Goal: Task Accomplishment & Management: Manage account settings

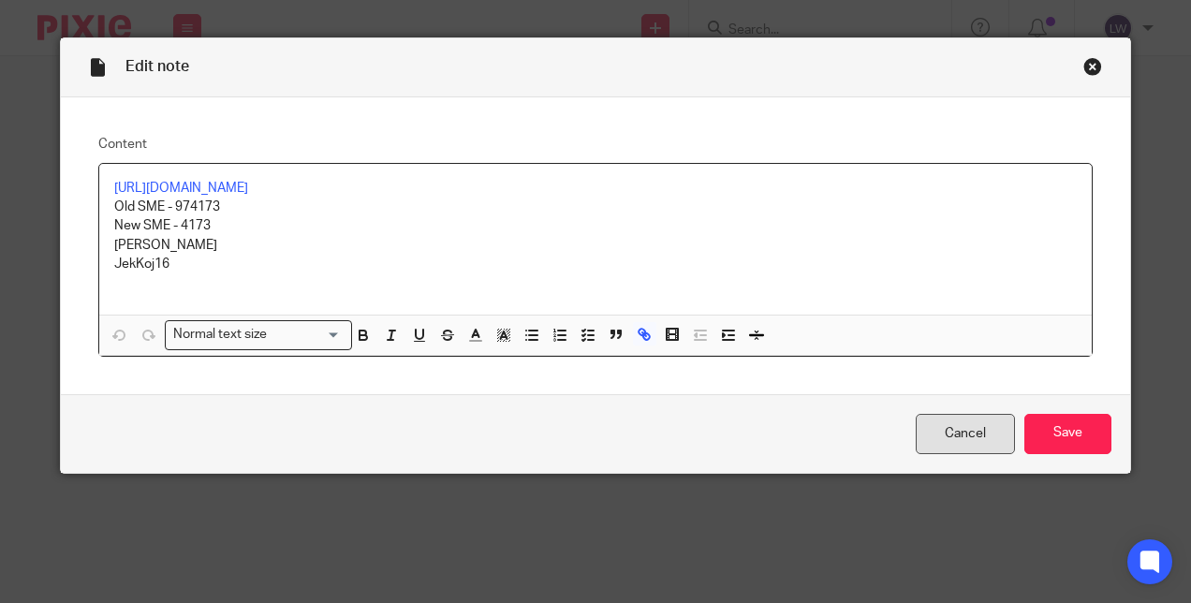
click at [960, 447] on link "Cancel" at bounding box center [964, 434] width 99 height 40
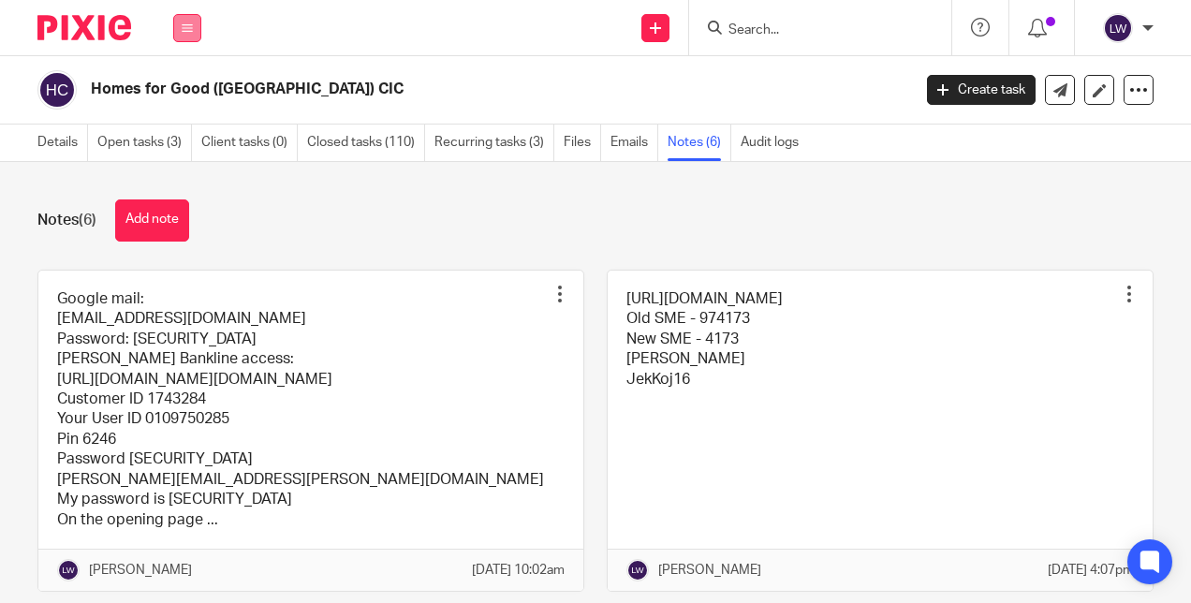
click at [181, 27] on button at bounding box center [187, 28] width 28 height 28
click at [190, 114] on link "Email" at bounding box center [177, 114] width 31 height 13
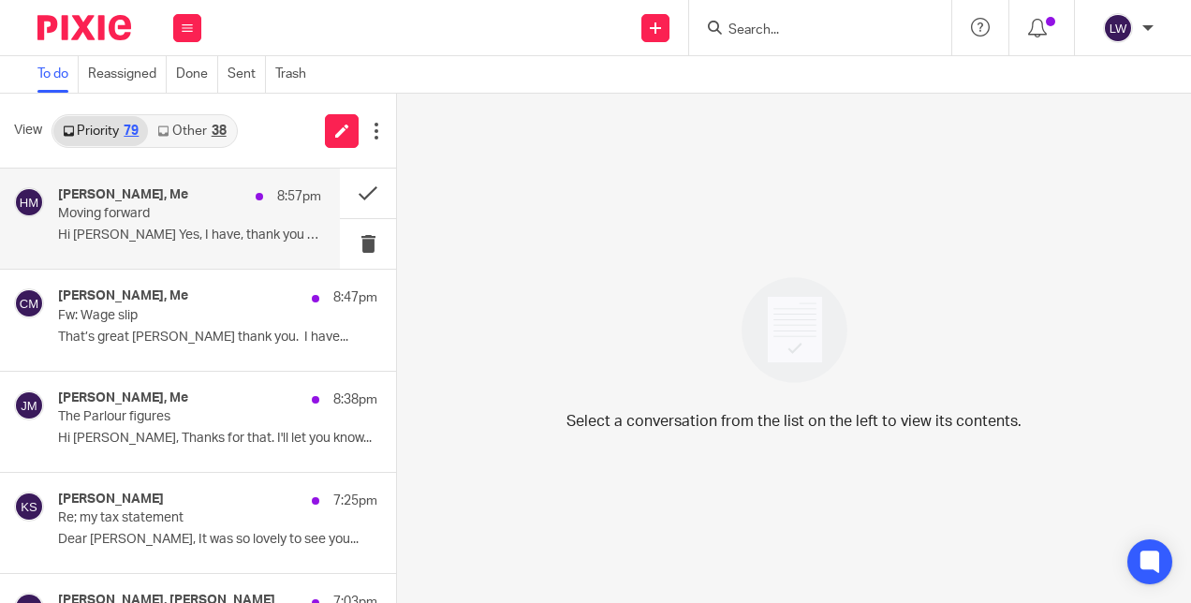
click at [180, 217] on p "Moving forward" at bounding box center [163, 214] width 211 height 16
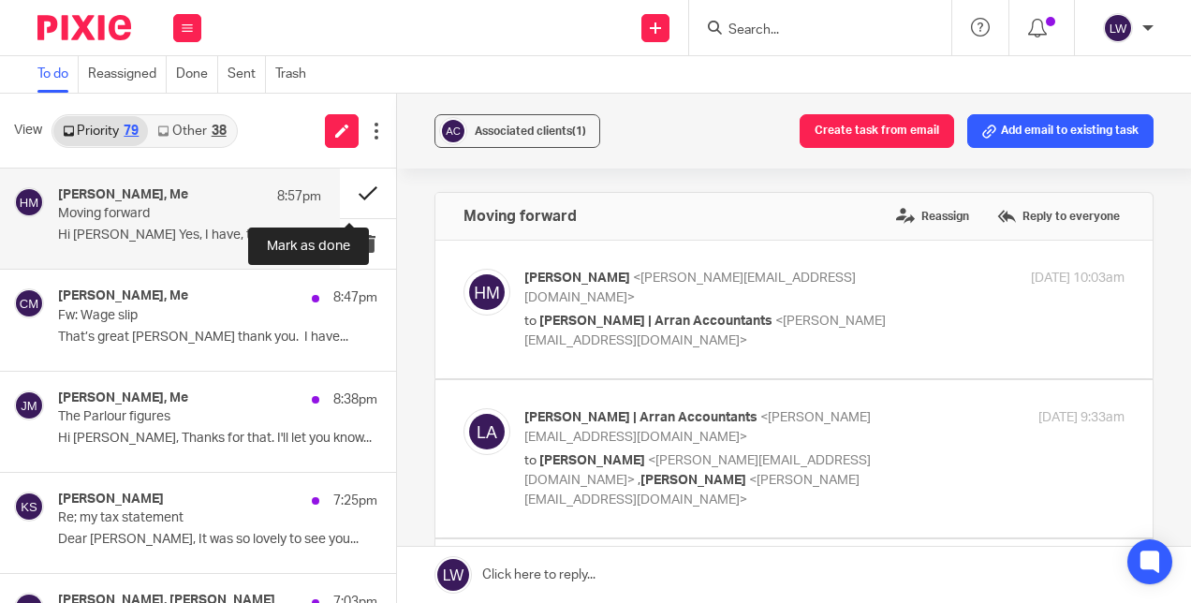
click at [340, 194] on button at bounding box center [368, 193] width 56 height 50
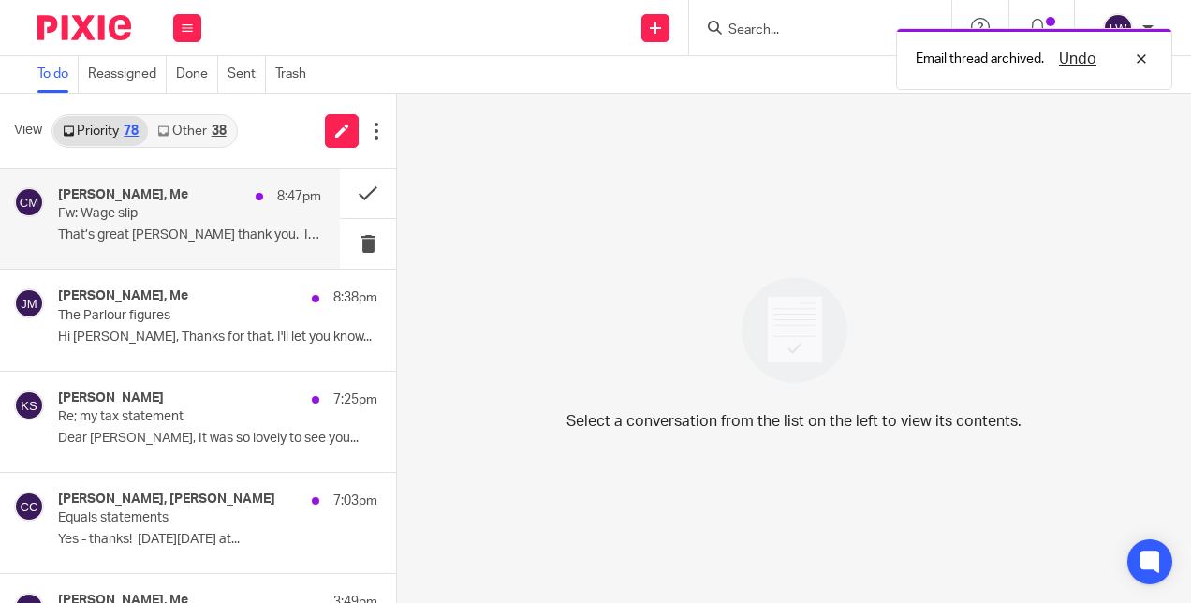
click at [212, 208] on p "Fw: Wage slip" at bounding box center [163, 214] width 211 height 16
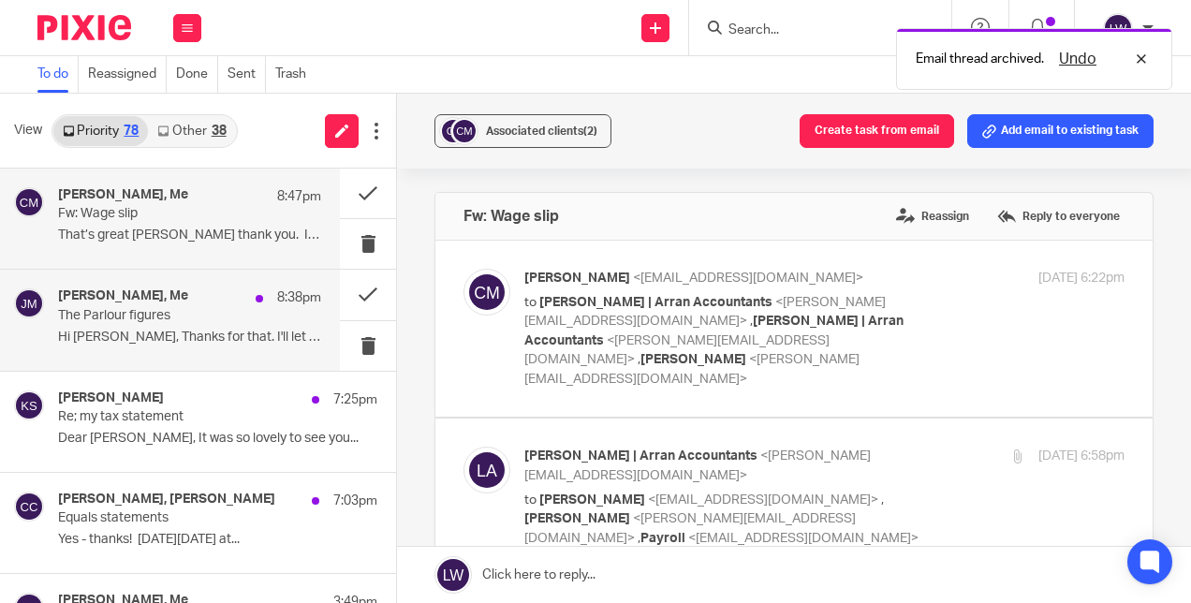
click at [168, 331] on p "Hi [PERSON_NAME], Thanks for that. I'll let you know..." at bounding box center [189, 337] width 263 height 16
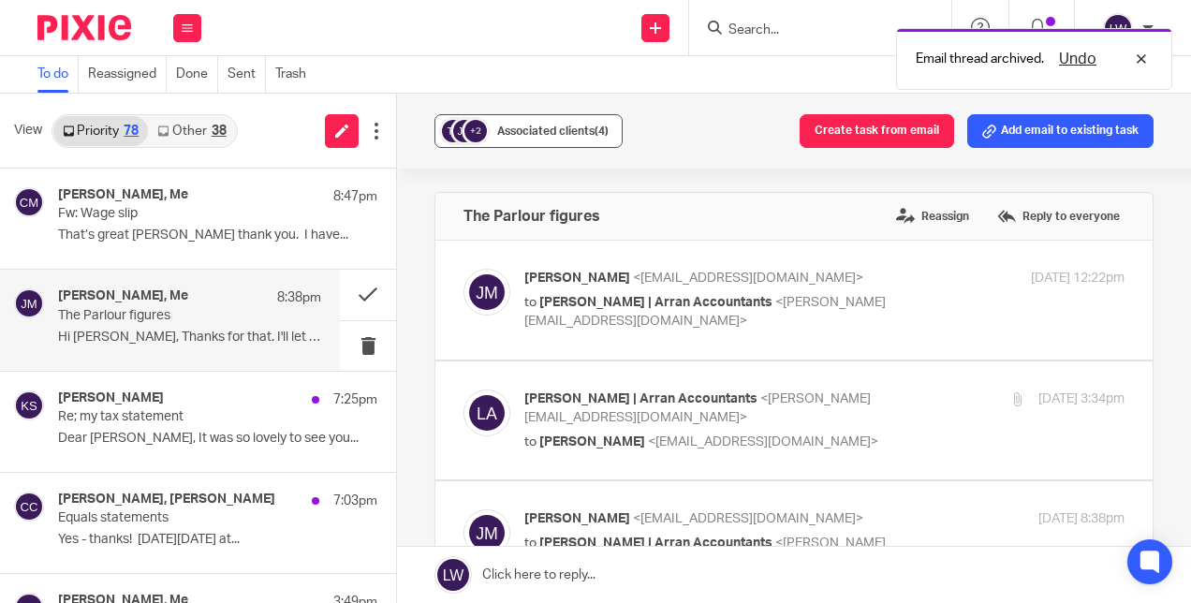
click at [532, 137] on div "Associated clients (4)" at bounding box center [552, 131] width 111 height 19
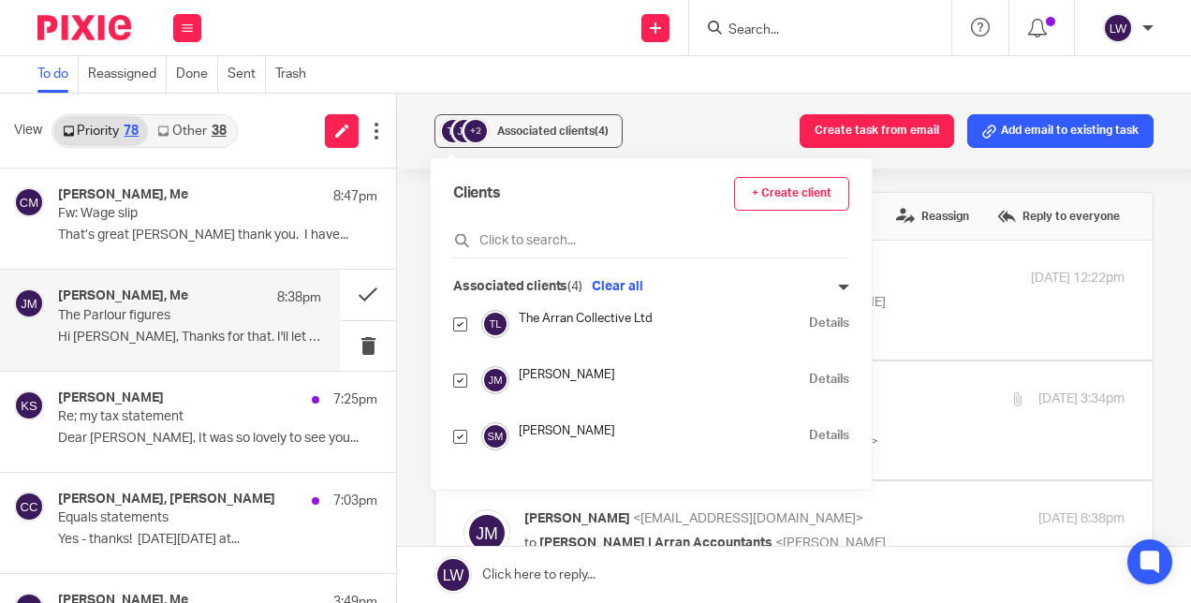
click at [468, 379] on div "[PERSON_NAME] Details" at bounding box center [651, 380] width 396 height 28
click at [447, 374] on div "Clients + Create client Associated clients (4) Clear all The Arran Collective L…" at bounding box center [651, 323] width 441 height 331
click at [458, 375] on input "checkbox" at bounding box center [460, 380] width 14 height 14
checkbox input "false"
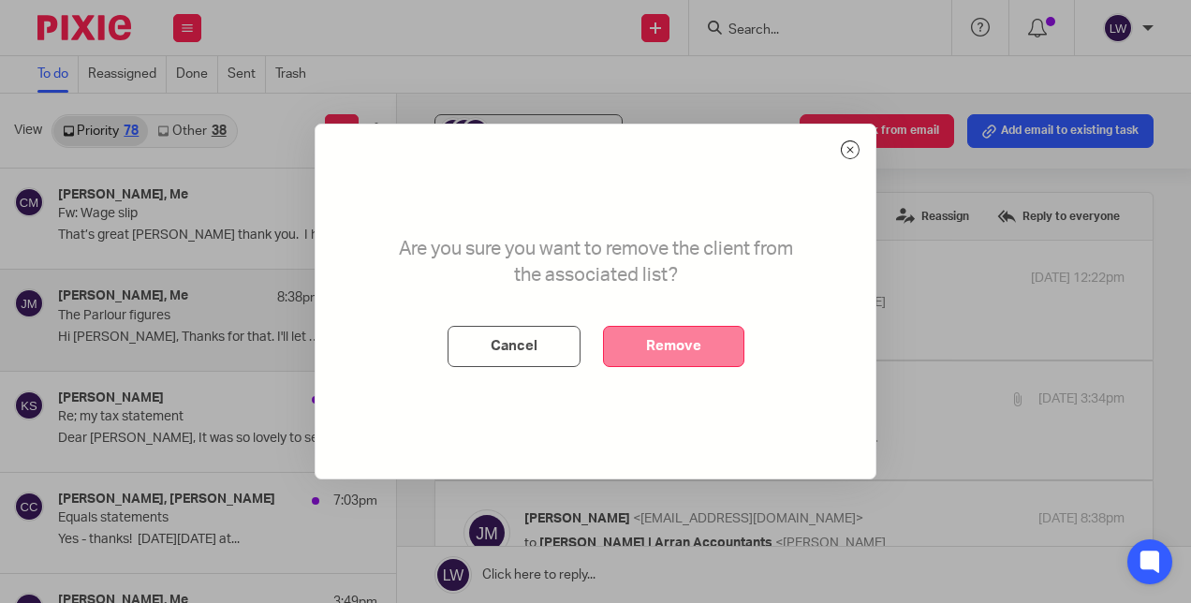
click at [650, 344] on button "Remove" at bounding box center [673, 346] width 141 height 41
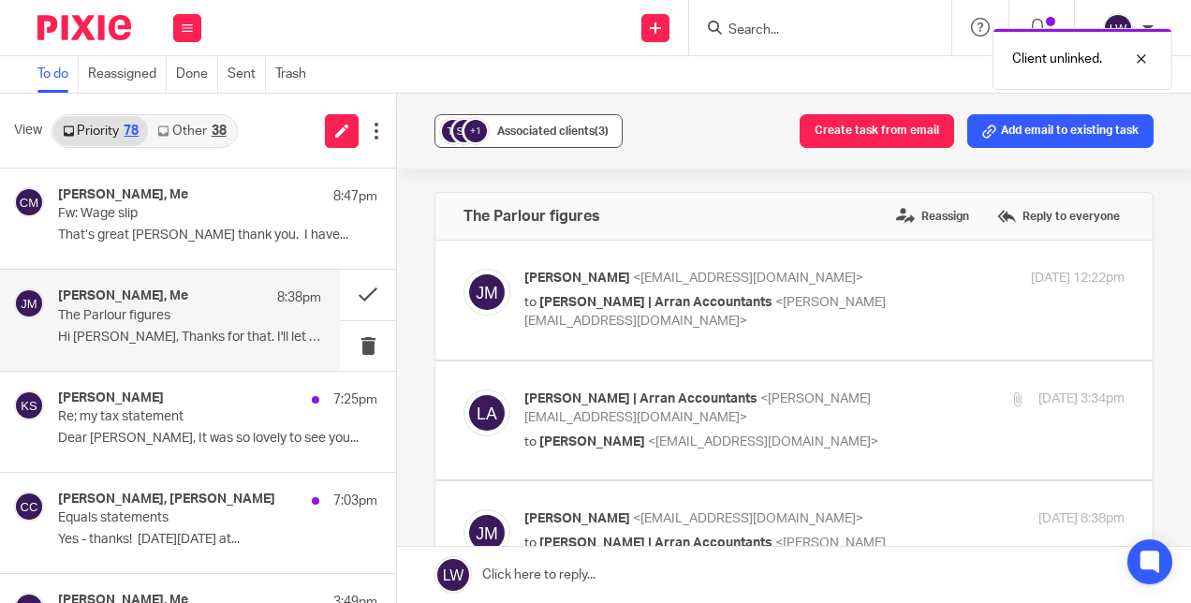
click at [497, 136] on span "Associated clients (3)" at bounding box center [552, 130] width 111 height 11
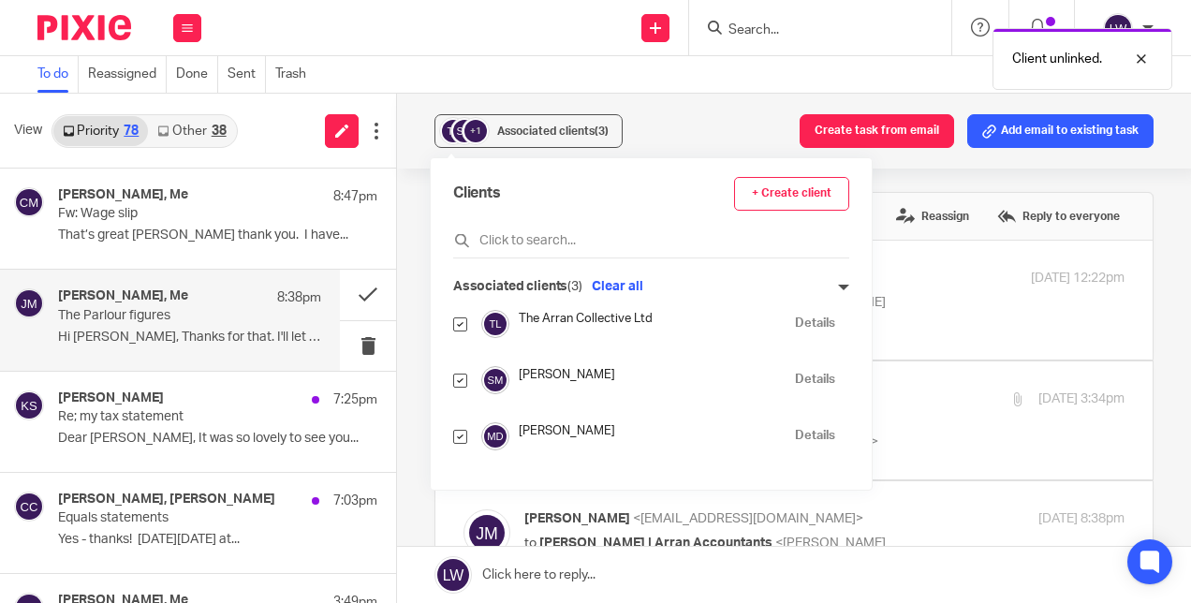
click at [462, 376] on input "checkbox" at bounding box center [460, 380] width 14 height 14
checkbox input "false"
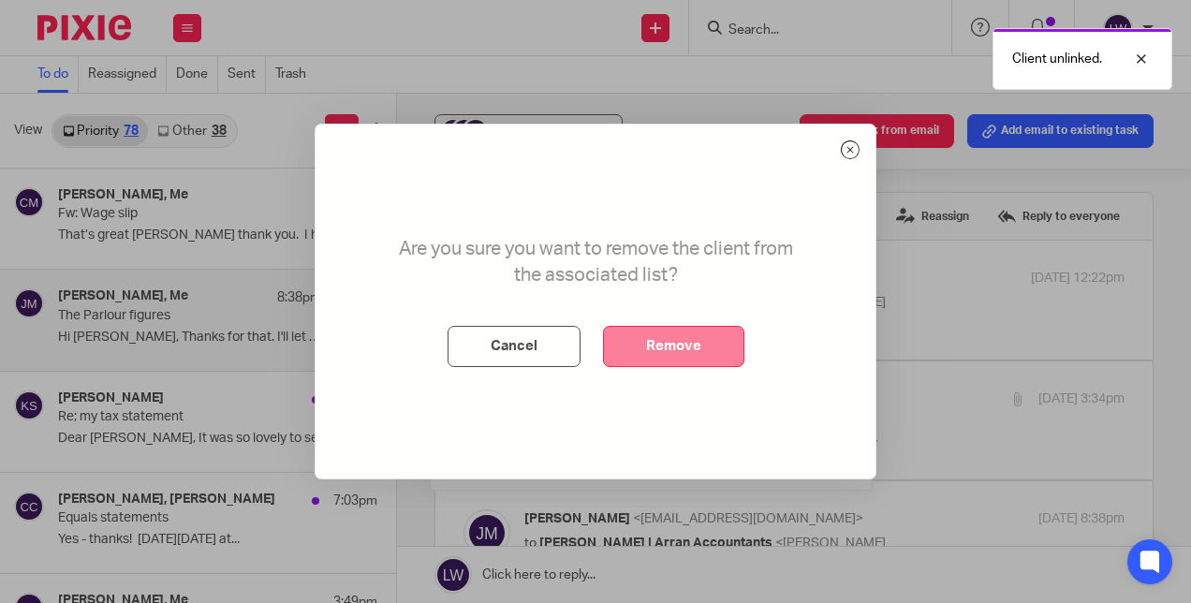
click at [697, 339] on button "Remove" at bounding box center [673, 346] width 141 height 41
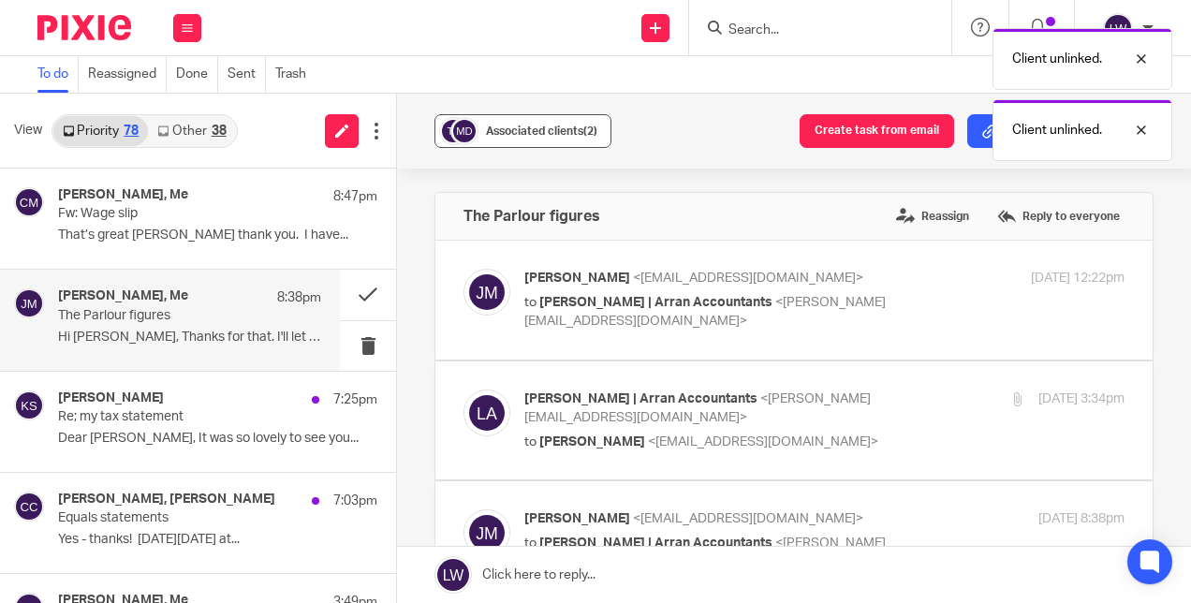
click at [487, 139] on div "Associated clients (2)" at bounding box center [541, 131] width 111 height 19
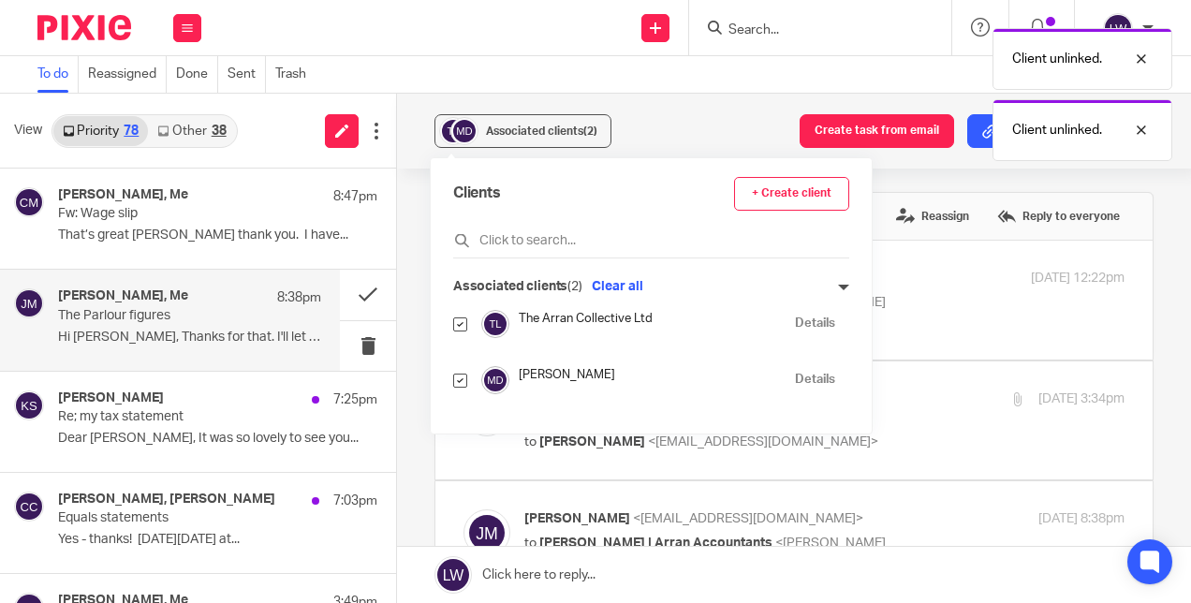
click at [461, 373] on input "checkbox" at bounding box center [460, 380] width 14 height 14
checkbox input "false"
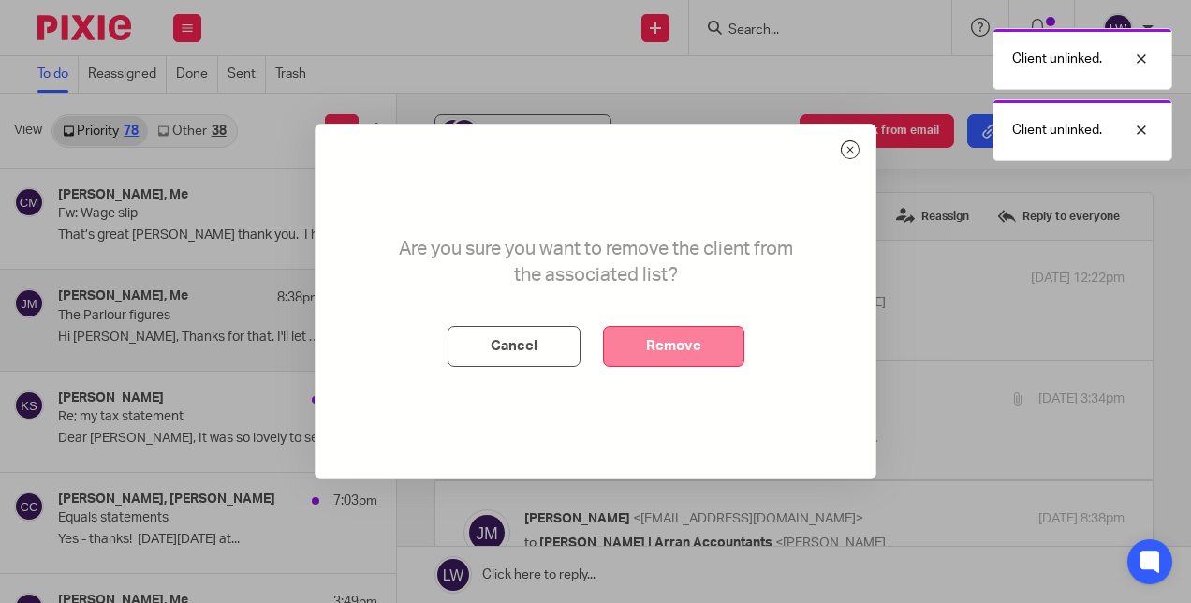
click at [678, 355] on button "Remove" at bounding box center [673, 346] width 141 height 41
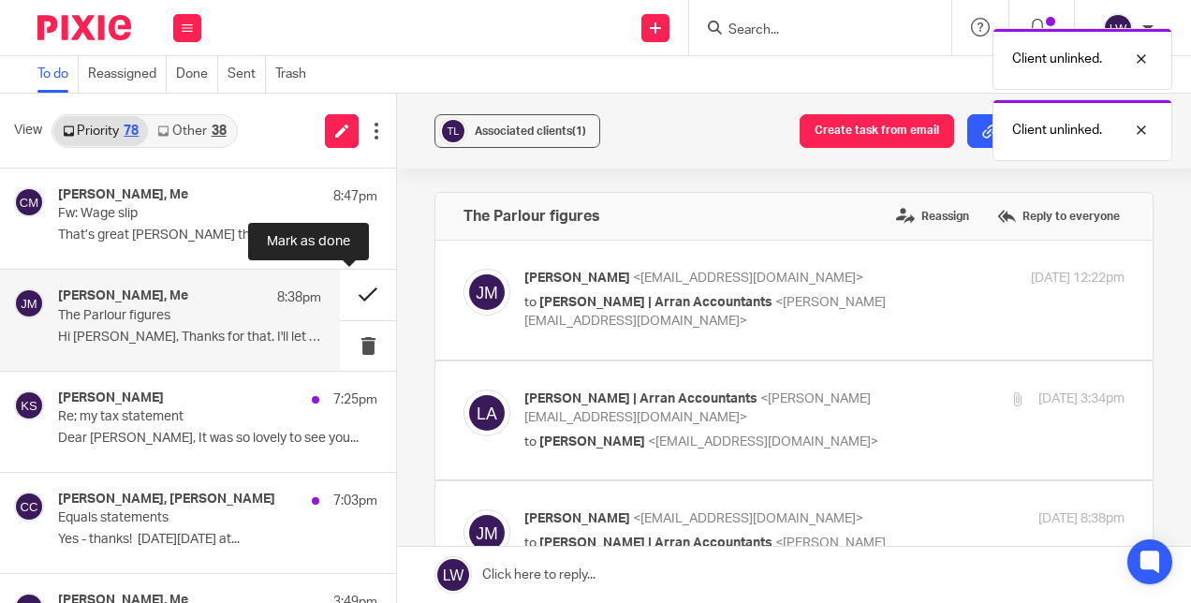
click at [344, 296] on button at bounding box center [368, 295] width 56 height 50
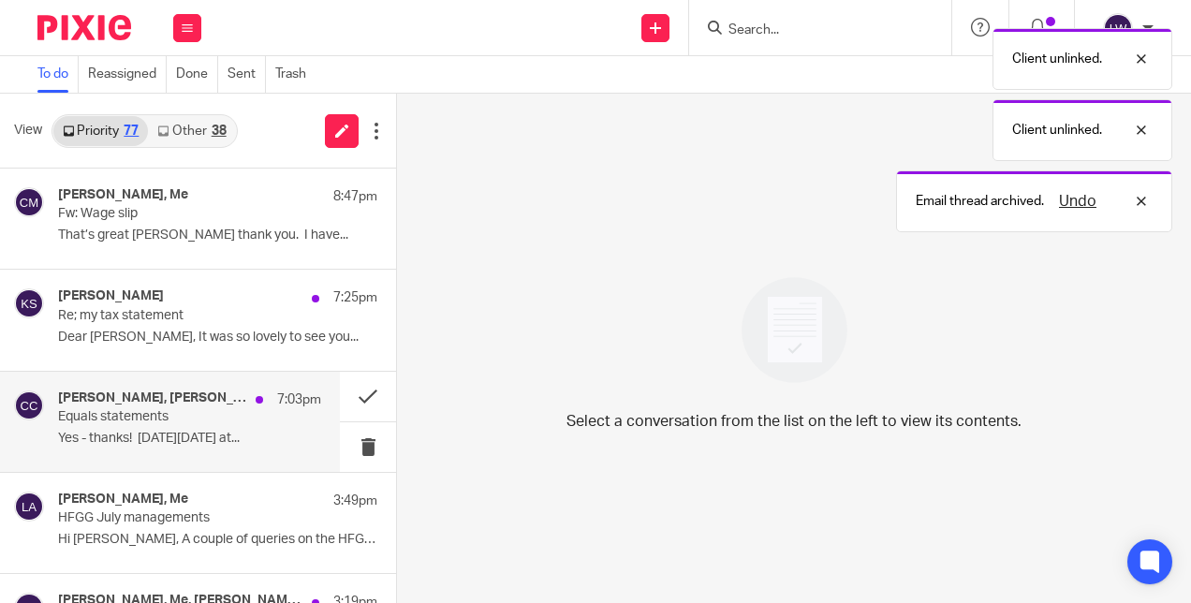
click at [150, 428] on div "[PERSON_NAME], [PERSON_NAME] 7:03pm Equals statements Yes - thanks! [DATE][DATE…" at bounding box center [189, 421] width 263 height 63
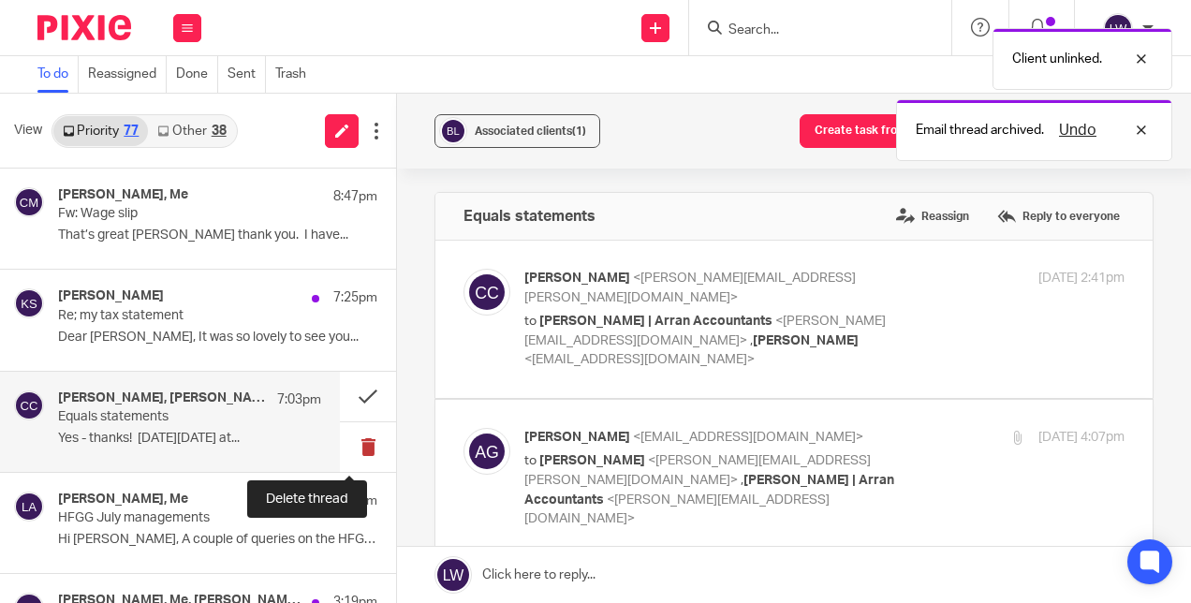
click at [347, 446] on button at bounding box center [368, 447] width 56 height 50
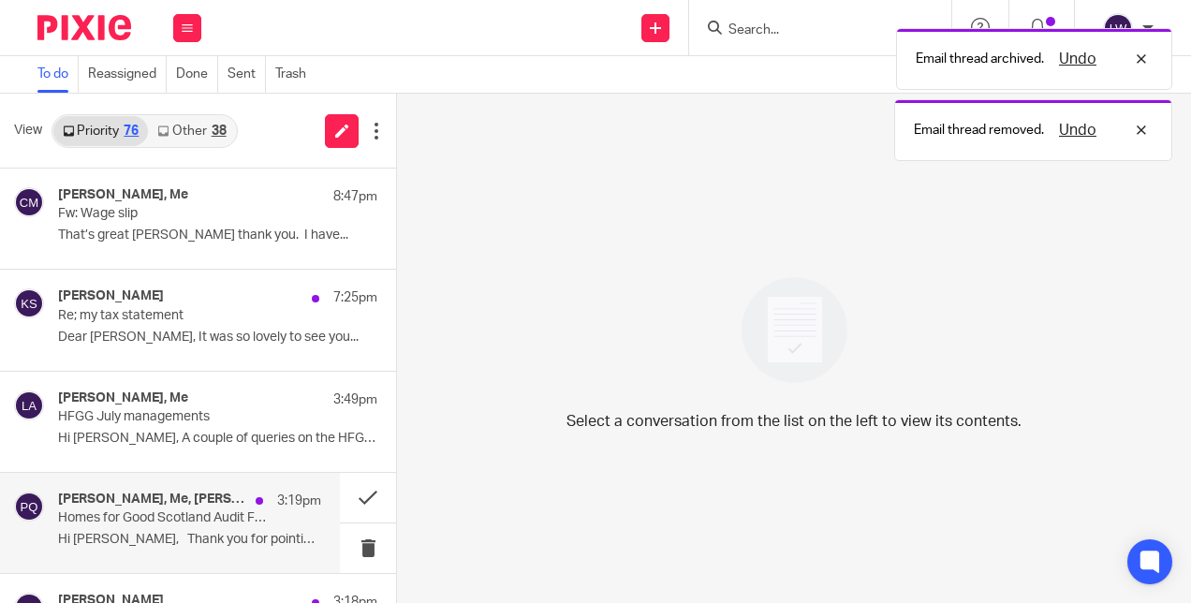
click at [167, 532] on p "Hi [PERSON_NAME], Thank you for pointing that..." at bounding box center [189, 540] width 263 height 16
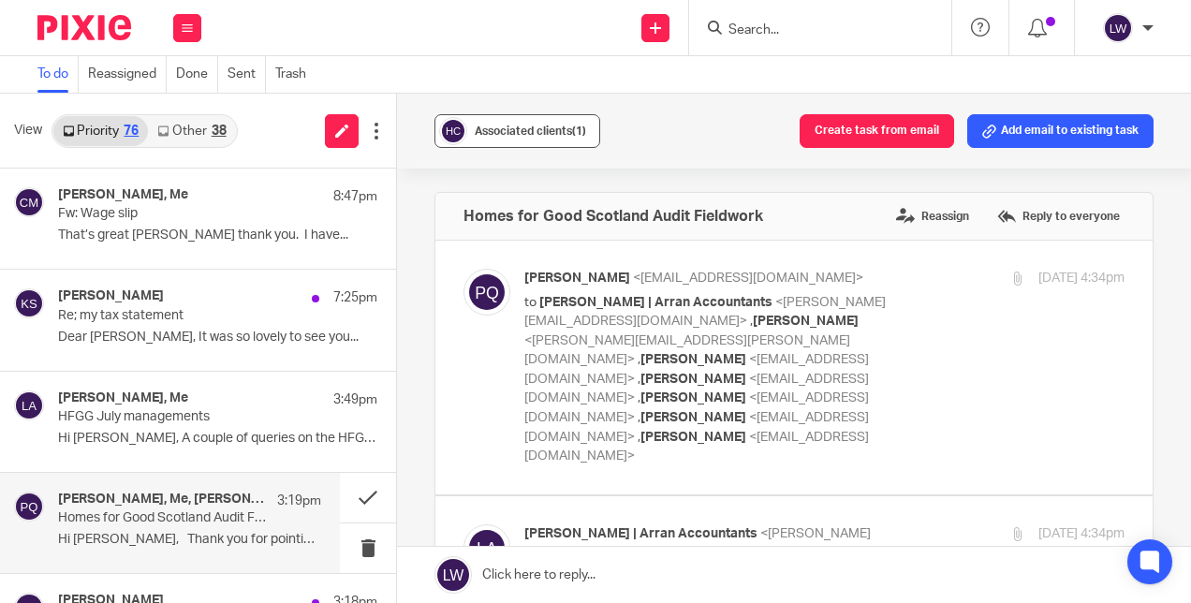
click at [503, 124] on div "Associated clients (1)" at bounding box center [530, 131] width 111 height 19
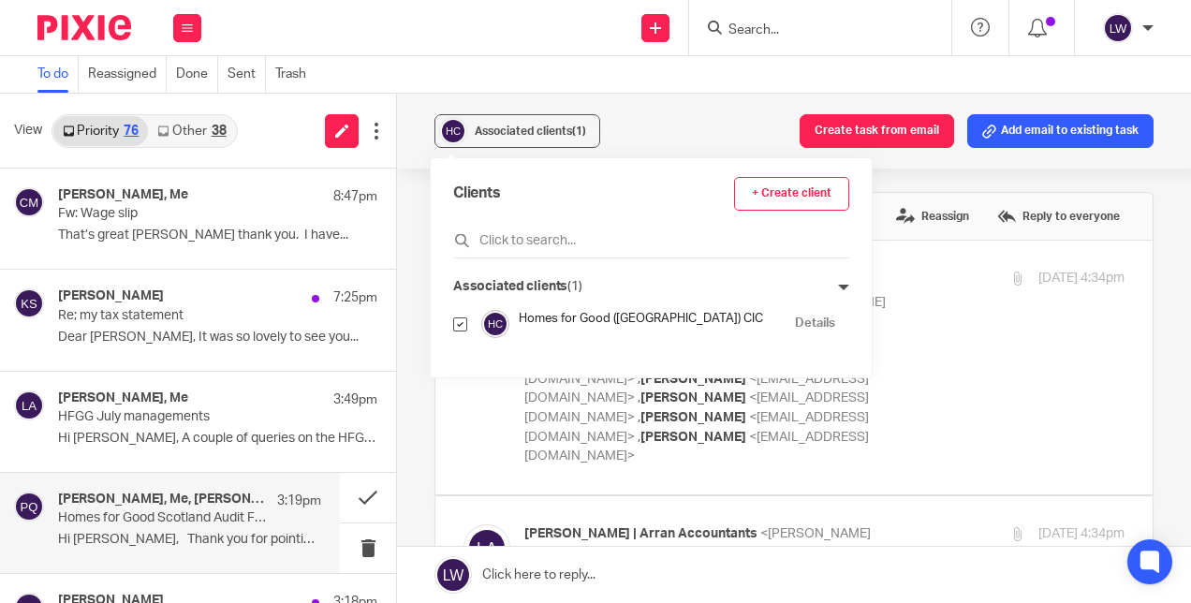
click at [603, 125] on div "Associated clients (1) Create task from email Add email to existing task" at bounding box center [794, 131] width 794 height 75
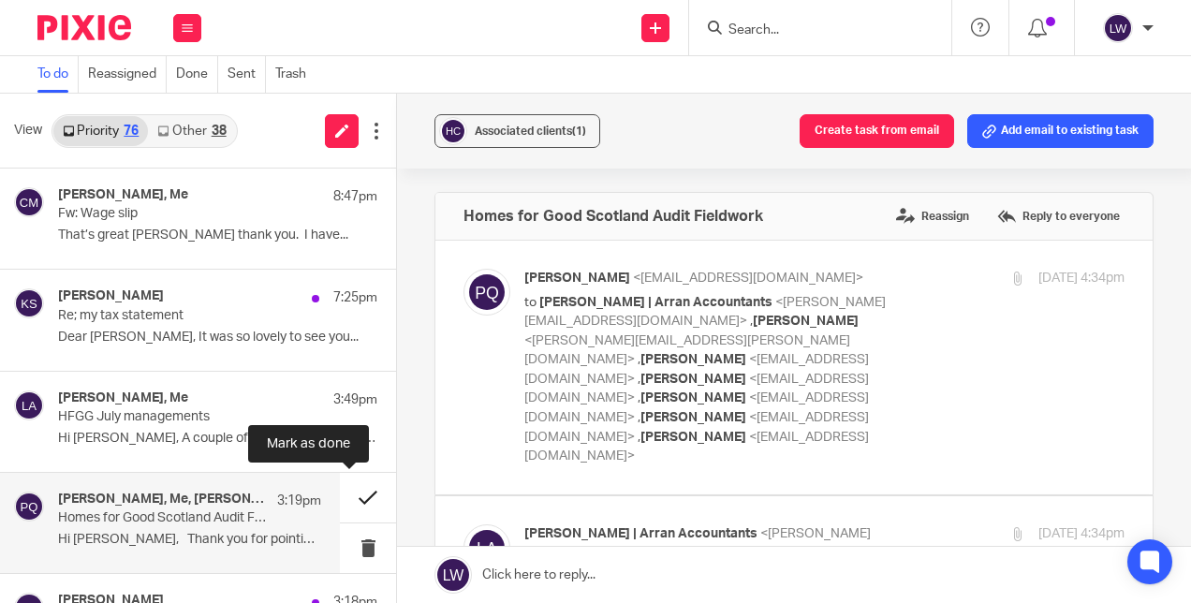
click at [356, 492] on button at bounding box center [368, 498] width 56 height 50
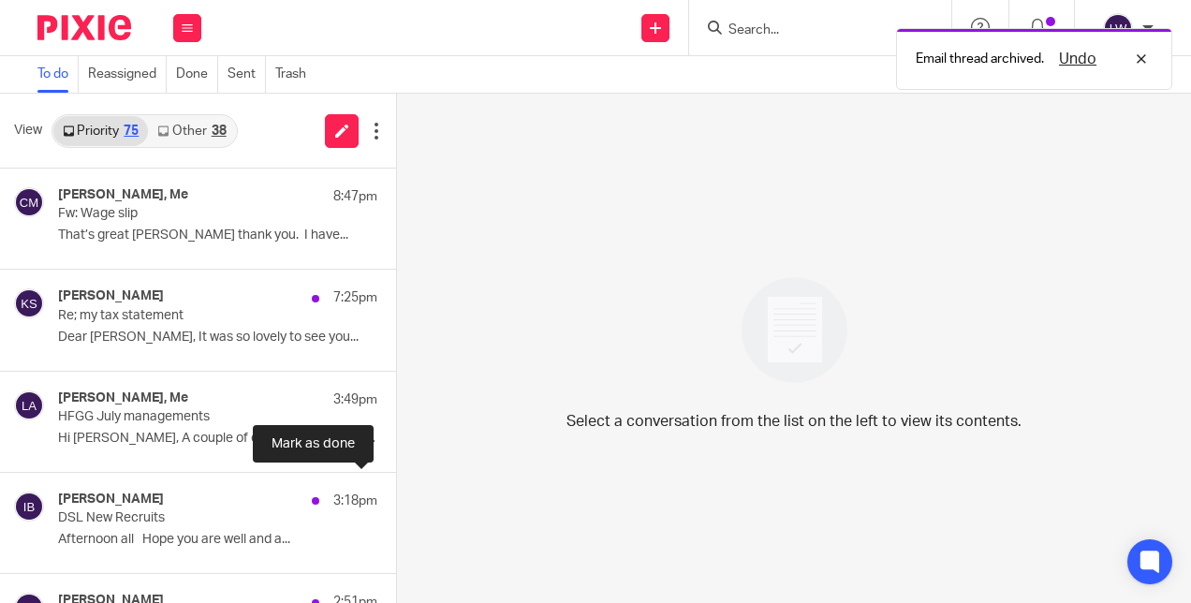
click at [212, 133] on div "38" at bounding box center [219, 130] width 15 height 13
